Goal: Navigation & Orientation: Find specific page/section

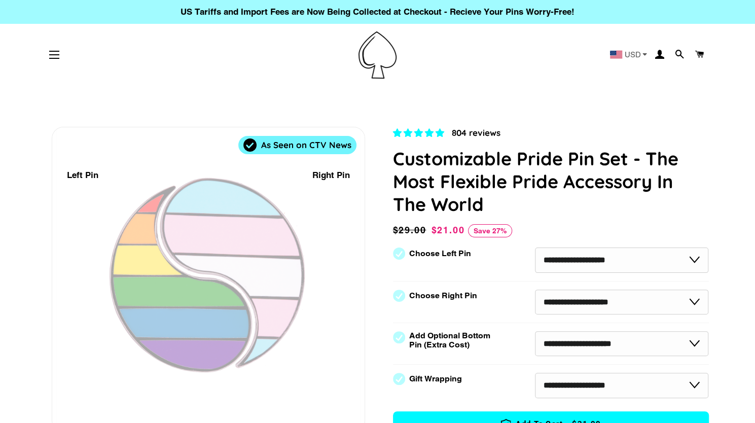
select select "**********"
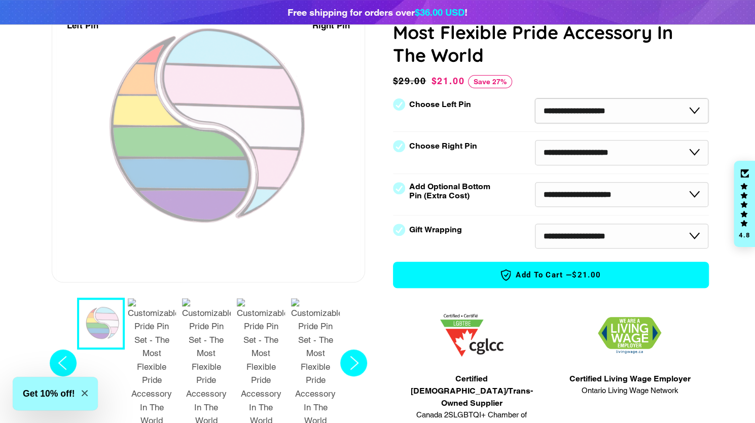
click at [673, 117] on select "**********" at bounding box center [622, 110] width 174 height 25
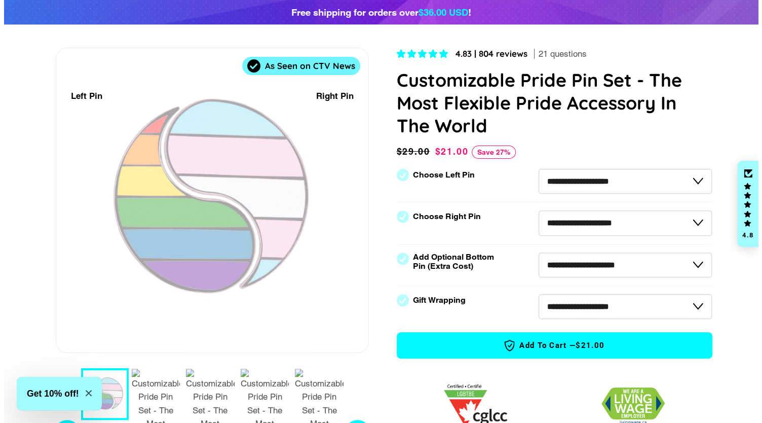
scroll to position [0, 0]
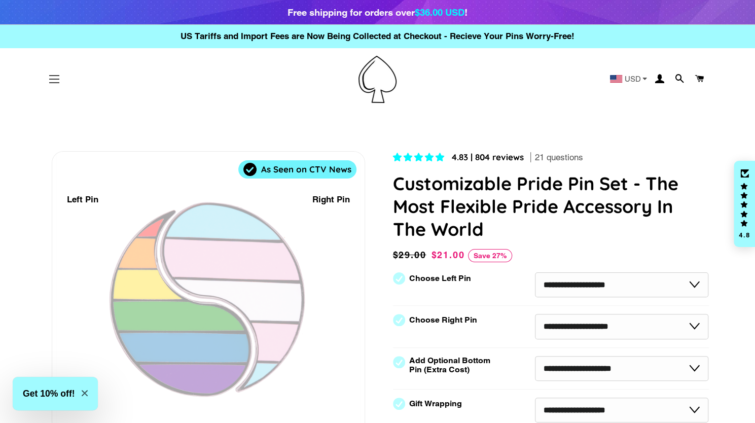
click at [56, 82] on span "button" at bounding box center [54, 82] width 10 height 1
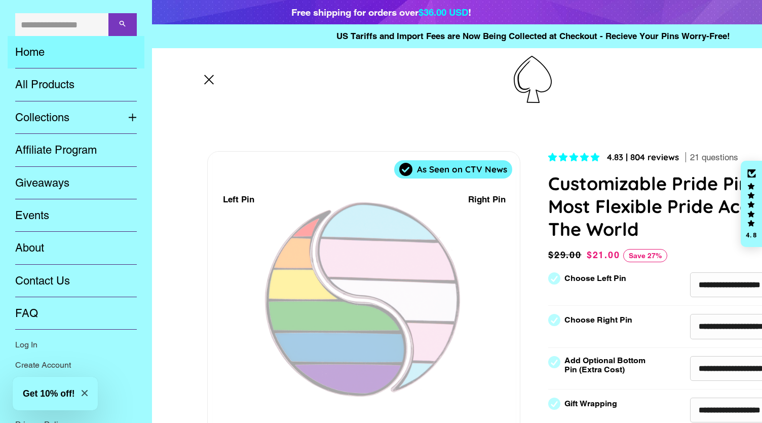
click at [46, 43] on link "Home" at bounding box center [76, 52] width 137 height 32
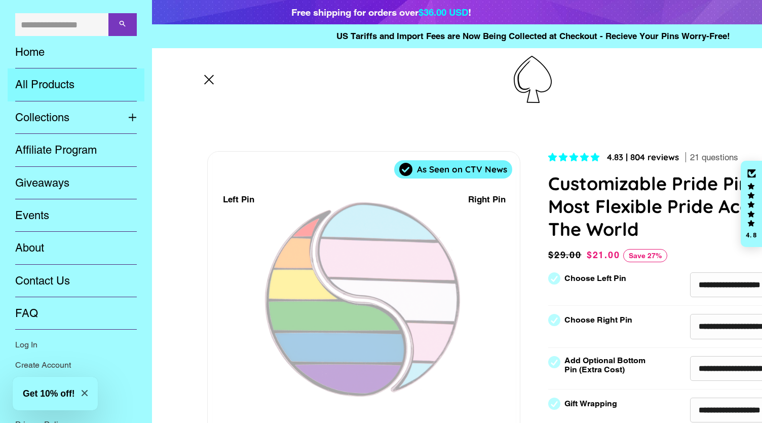
click at [54, 82] on link "All Products" at bounding box center [76, 84] width 137 height 32
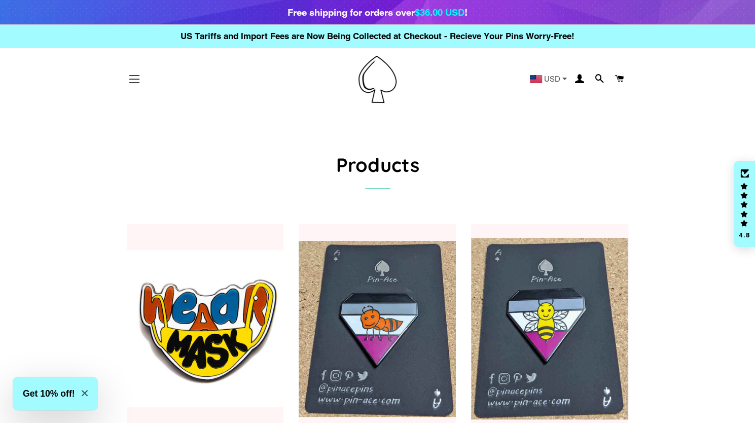
click at [129, 71] on button "Site navigation" at bounding box center [134, 78] width 25 height 25
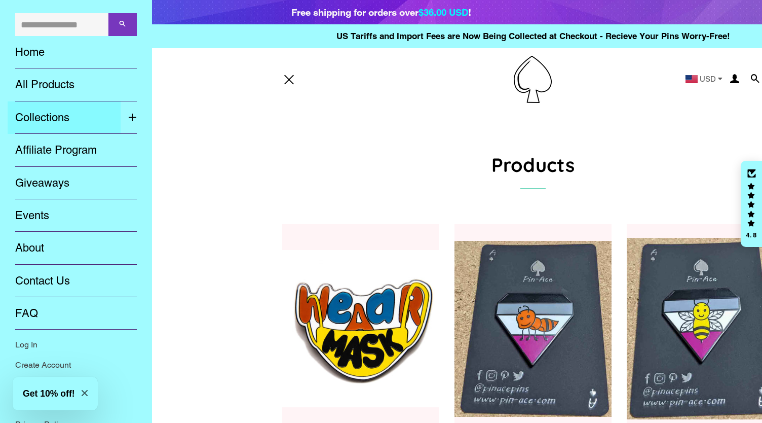
click at [62, 109] on link "Collections" at bounding box center [64, 117] width 113 height 32
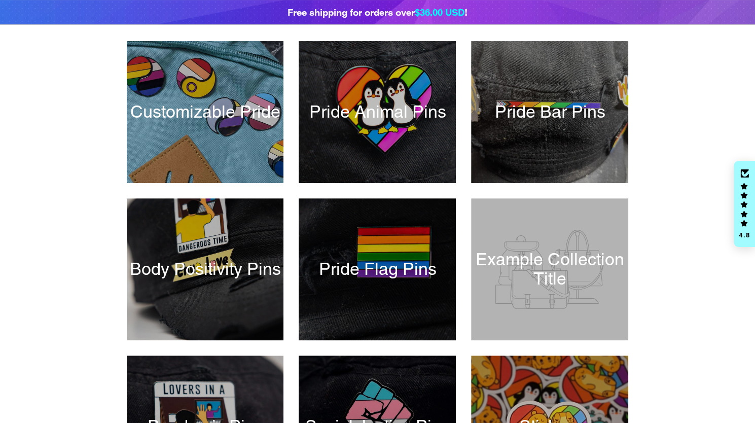
scroll to position [153, 0]
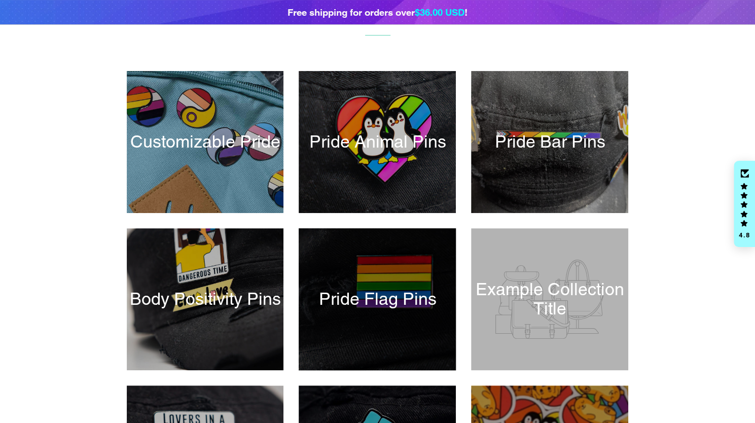
click at [383, 271] on div at bounding box center [377, 299] width 162 height 146
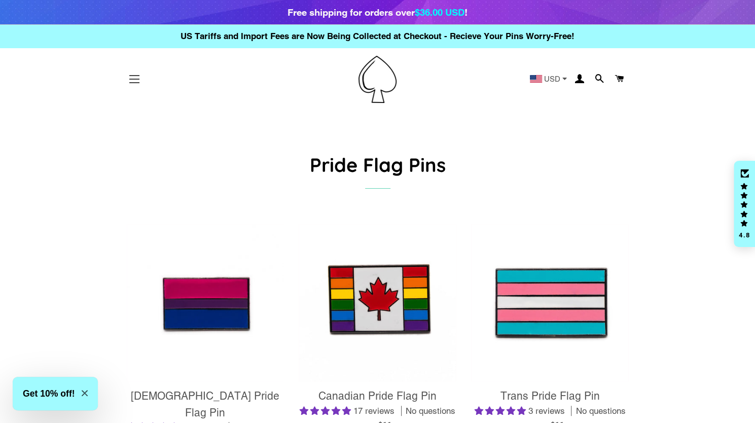
click at [130, 79] on span "button" at bounding box center [134, 79] width 10 height 1
